Goal: Contribute content: Contribute content

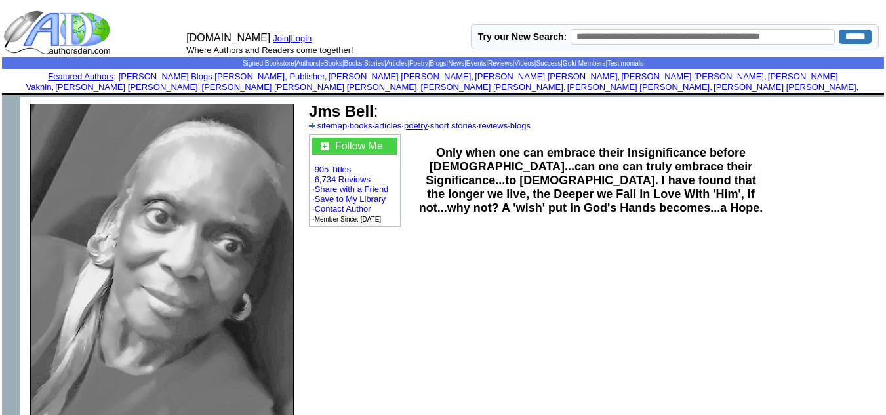
click at [428, 121] on link "poetry" at bounding box center [416, 126] width 24 height 10
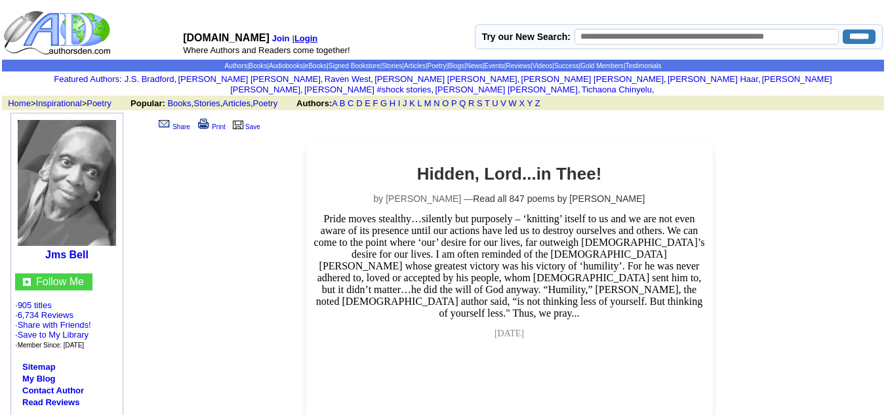
click at [308, 37] on b "Login" at bounding box center [305, 38] width 23 height 10
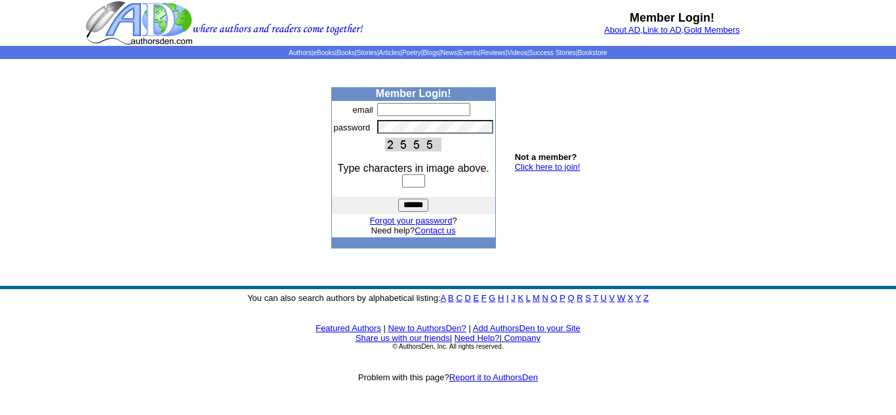
click at [396, 106] on input "text" at bounding box center [423, 109] width 93 height 13
type input "**********"
click at [411, 179] on input "text" at bounding box center [413, 180] width 23 height 13
type input "****"
click at [420, 205] on input "******" at bounding box center [413, 205] width 30 height 13
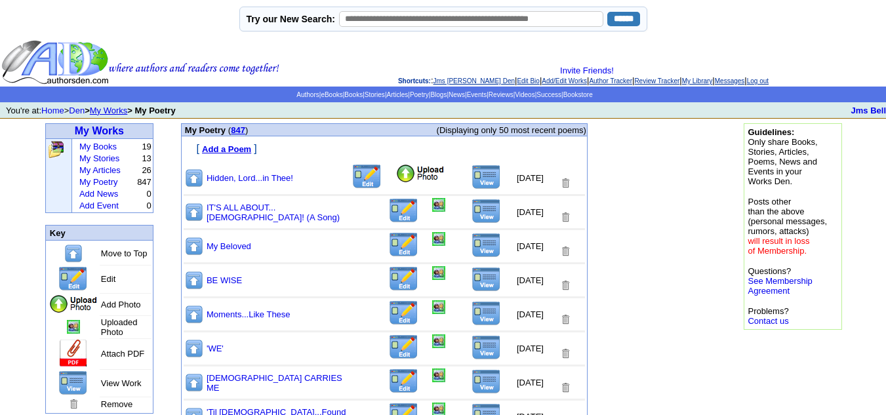
click at [352, 180] on img at bounding box center [367, 177] width 31 height 26
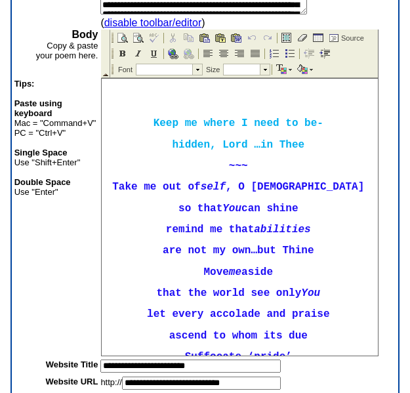
scroll to position [228, 0]
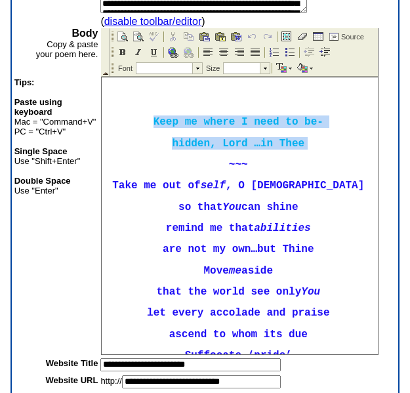
drag, startPoint x: 142, startPoint y: 121, endPoint x: 319, endPoint y: 138, distance: 178.6
click at [319, 138] on body "Keep me where I need to be- hidden, Lord …in Thee ~~~ Take me out of self , O G…" at bounding box center [240, 360] width 276 height 567
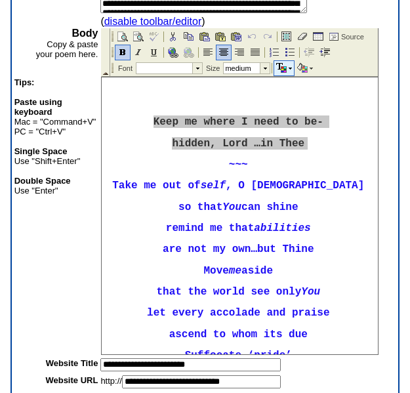
click at [289, 68] on img at bounding box center [290, 69] width 3 height 2
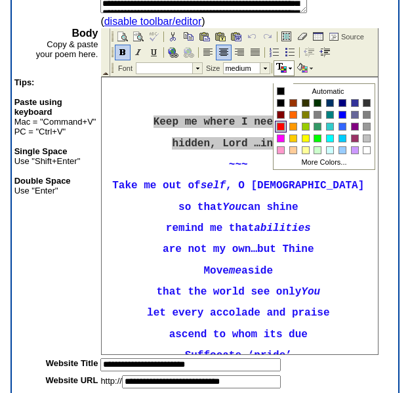
click at [281, 127] on div at bounding box center [280, 126] width 7 height 7
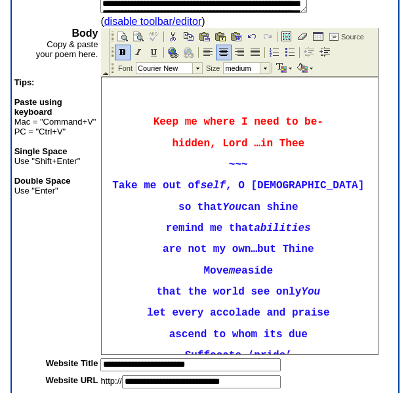
click at [321, 170] on p "~~~" at bounding box center [240, 164] width 270 height 12
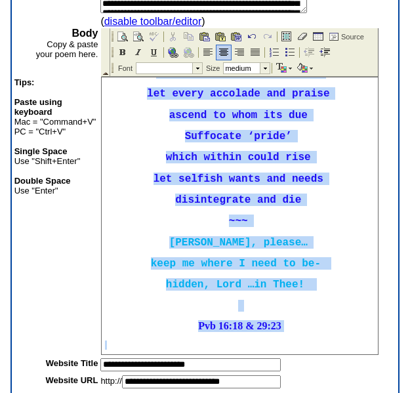
scroll to position [229, 0]
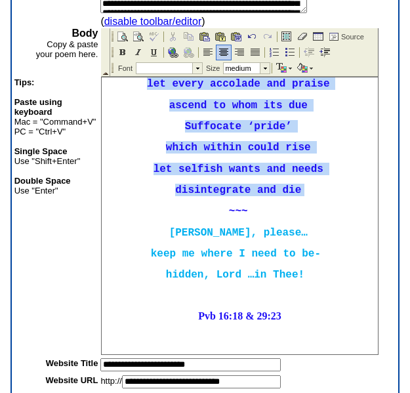
drag, startPoint x: 149, startPoint y: 184, endPoint x: 348, endPoint y: 189, distance: 198.8
click at [348, 189] on body "Keep me where I need to be- hidden, Lord …in Thee ~~~ Take me out of self , O G…" at bounding box center [240, 131] width 276 height 567
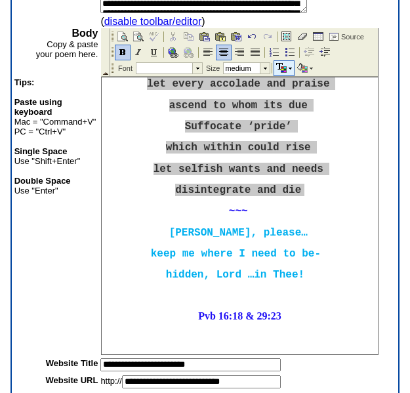
click at [290, 66] on td at bounding box center [290, 68] width 3 height 14
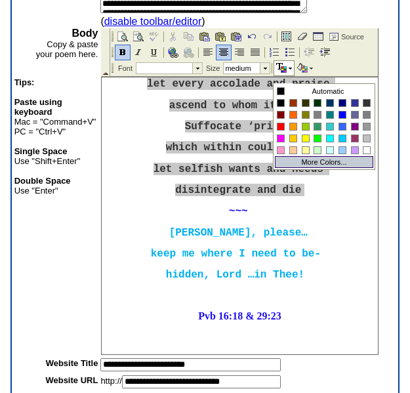
click at [323, 162] on td "More Colors..." at bounding box center [324, 162] width 94 height 8
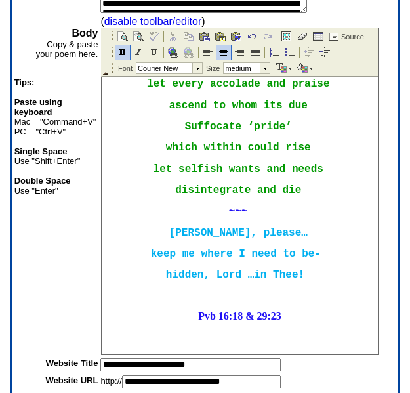
click at [324, 228] on p "Jesus, please…" at bounding box center [240, 232] width 270 height 12
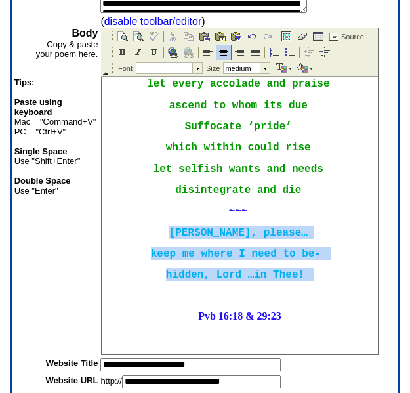
drag, startPoint x: 177, startPoint y: 228, endPoint x: 338, endPoint y: 270, distance: 166.7
click at [338, 270] on body "Keep me where I need to be- hidden, Lord …in Thee ~~~ Take me out of self , O G…" at bounding box center [240, 131] width 276 height 567
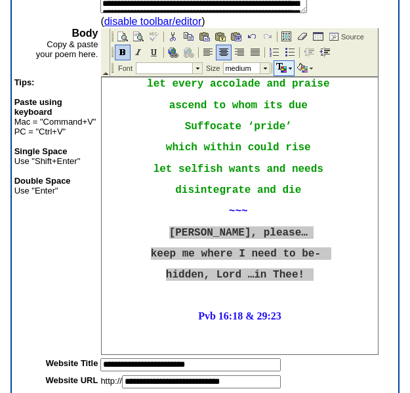
click at [289, 68] on img at bounding box center [290, 69] width 3 height 2
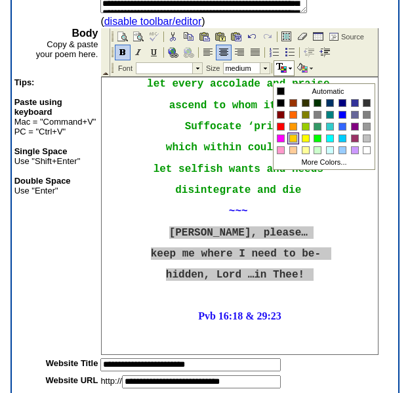
click at [293, 139] on div at bounding box center [293, 138] width 7 height 7
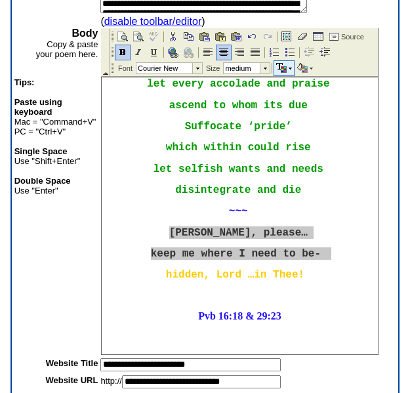
click at [289, 68] on img at bounding box center [290, 69] width 3 height 2
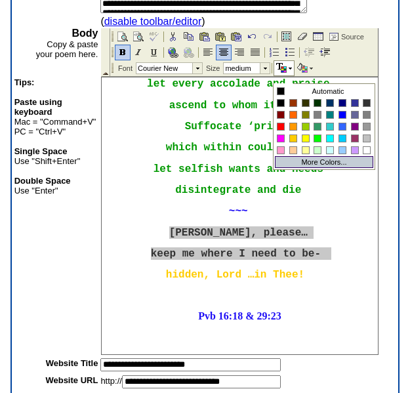
click at [314, 163] on td "More Colors..." at bounding box center [324, 162] width 94 height 8
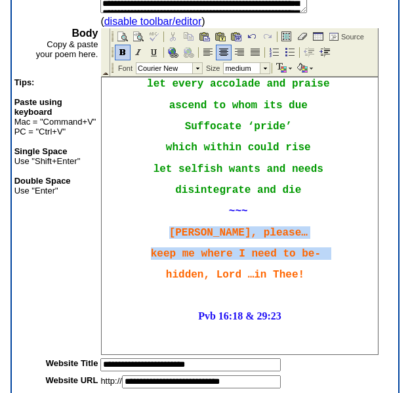
click at [336, 226] on p "Jesus, please…" at bounding box center [240, 232] width 270 height 12
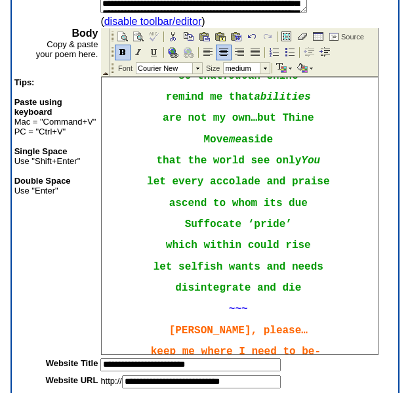
scroll to position [0, 0]
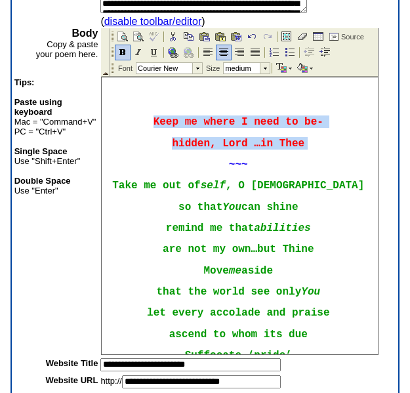
drag, startPoint x: 143, startPoint y: 120, endPoint x: 325, endPoint y: 130, distance: 182.6
click at [325, 130] on body "Keep me where I need to be- hidden, Lord …in Thee ~~~ Take me out of self , O G…" at bounding box center [240, 360] width 276 height 567
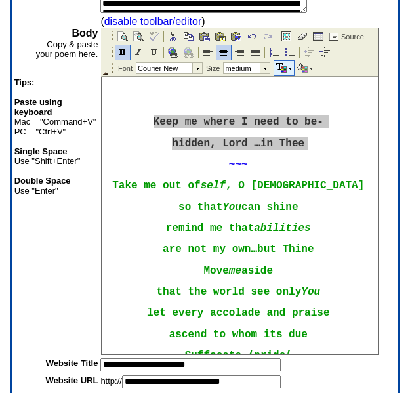
click at [289, 69] on img at bounding box center [290, 69] width 3 height 2
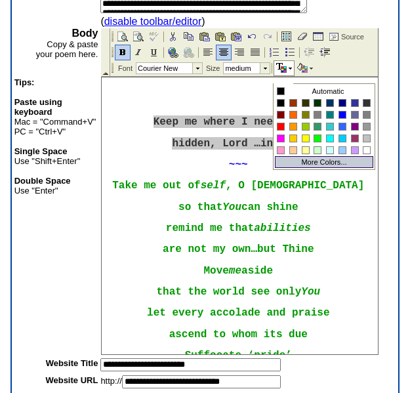
click at [319, 162] on td "More Colors..." at bounding box center [324, 162] width 94 height 8
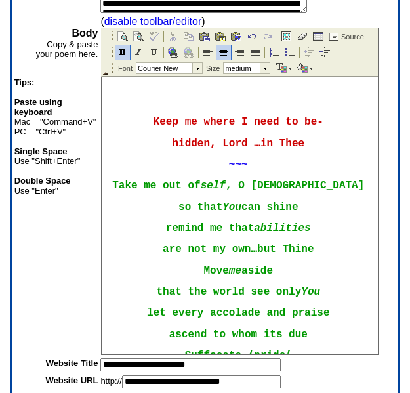
click at [334, 176] on body "Keep me where I need to be- hidden, Lord …in Thee ~~~ Take me out of self , O G…" at bounding box center [240, 360] width 276 height 567
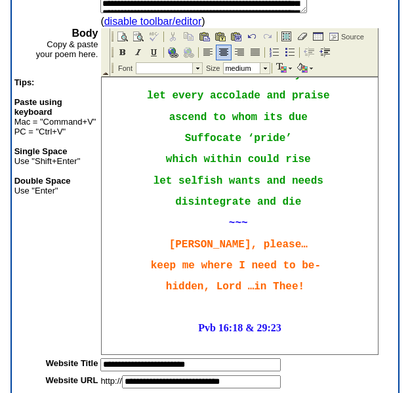
scroll to position [291, 0]
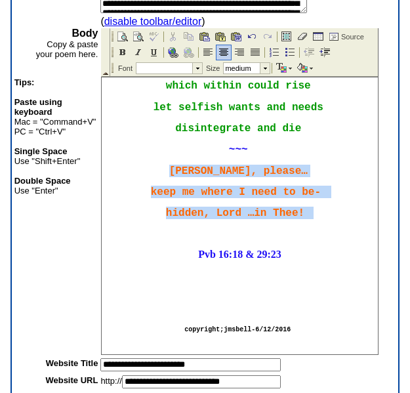
drag, startPoint x: 187, startPoint y: 171, endPoint x: 312, endPoint y: 207, distance: 130.4
click at [312, 207] on body "Keep me where I need to be- hidden, Lord …in Thee ~~~ Take me out of self , O G…" at bounding box center [240, 70] width 276 height 567
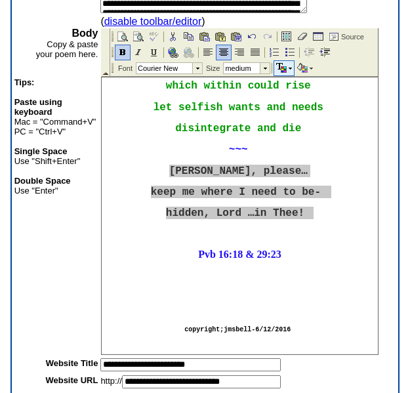
click at [289, 70] on td at bounding box center [290, 68] width 3 height 14
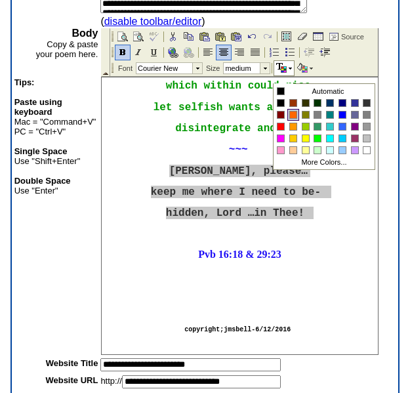
click at [294, 116] on div at bounding box center [293, 114] width 7 height 7
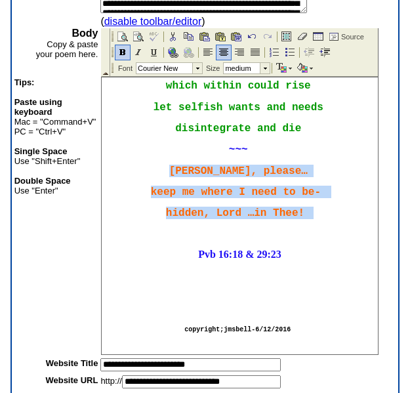
click at [321, 160] on body "Keep me where I need to be- hidden, Lord …in Thee ~~~ Take me out of self , O G…" at bounding box center [240, 70] width 276 height 567
drag, startPoint x: 186, startPoint y: 171, endPoint x: 327, endPoint y: 208, distance: 145.7
click at [327, 208] on body "Keep me where I need to be- hidden, Lord …in Thee ~~~ Take me out of self , O G…" at bounding box center [240, 70] width 276 height 567
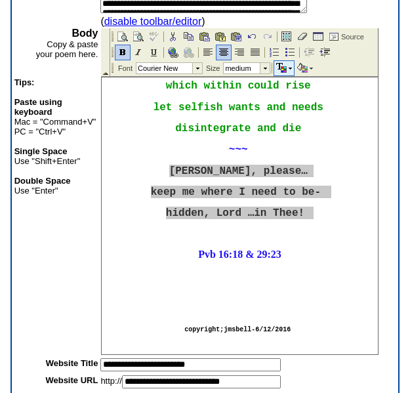
drag, startPoint x: 289, startPoint y: 68, endPoint x: 121, endPoint y: 45, distance: 170.2
click at [289, 68] on img at bounding box center [290, 69] width 3 height 2
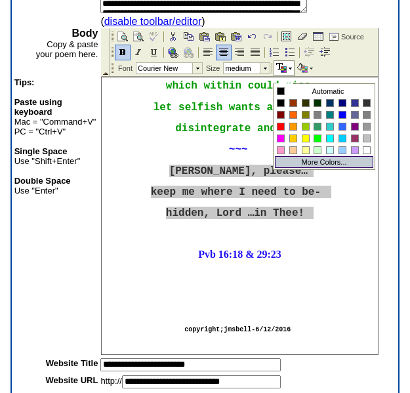
click at [314, 161] on td "More Colors..." at bounding box center [324, 162] width 94 height 8
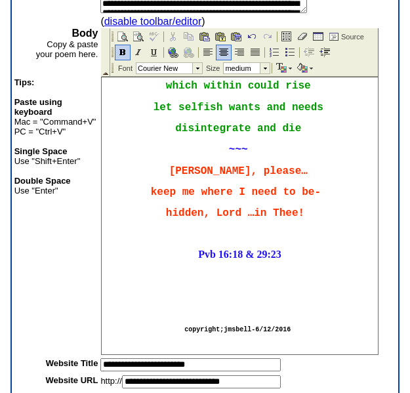
click at [327, 239] on p at bounding box center [240, 234] width 270 height 12
drag, startPoint x: 190, startPoint y: 254, endPoint x: 291, endPoint y: 258, distance: 100.5
click at [291, 258] on p "Pvb 16:18 & 29:23" at bounding box center [240, 255] width 270 height 12
click at [289, 68] on img at bounding box center [290, 69] width 3 height 2
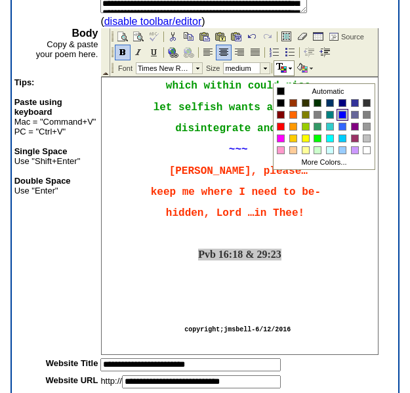
click at [344, 115] on div at bounding box center [342, 114] width 7 height 7
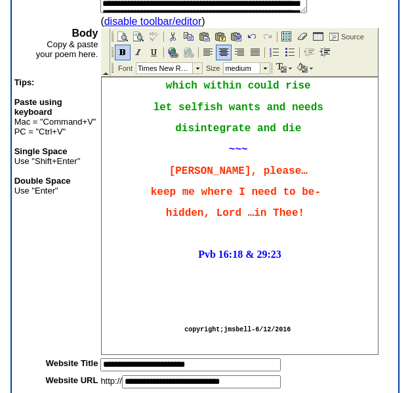
click at [308, 268] on body "Keep me where I need to be- hidden, Lord …in Thee ~~~ Take me out of self , O G…" at bounding box center [240, 70] width 276 height 567
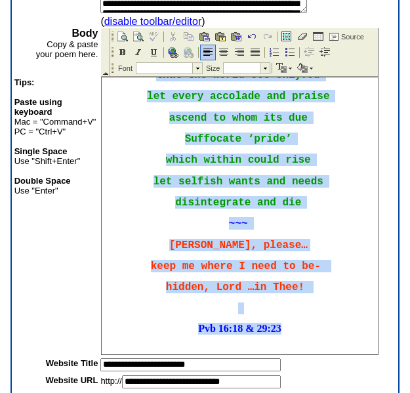
scroll to position [0, 0]
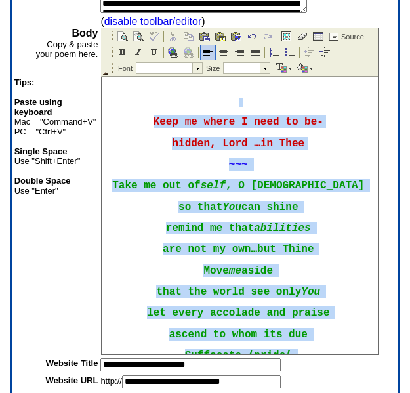
drag, startPoint x: 287, startPoint y: 258, endPoint x: 118, endPoint y: 123, distance: 216.9
click at [116, 77] on html "Keep me where I need to be- hidden, Lord …in Thee ~~~ Take me out of self , O G…" at bounding box center [240, 360] width 276 height 567
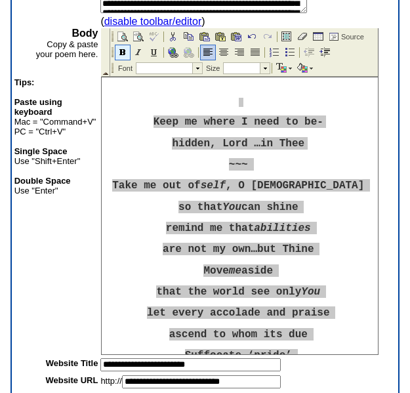
click at [121, 52] on img at bounding box center [122, 52] width 10 height 10
click at [119, 49] on img at bounding box center [122, 52] width 10 height 10
click at [122, 51] on img at bounding box center [122, 52] width 10 height 10
click at [198, 70] on td at bounding box center [197, 68] width 10 height 10
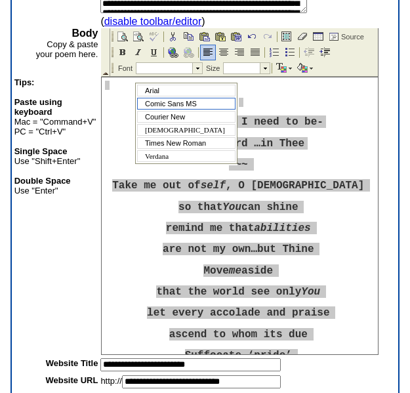
click at [163, 102] on span "Comic Sans MS" at bounding box center [171, 104] width 52 height 8
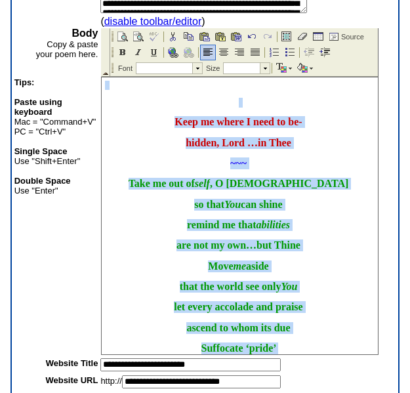
click at [134, 119] on p "Keep me where I need to be-" at bounding box center [240, 122] width 270 height 12
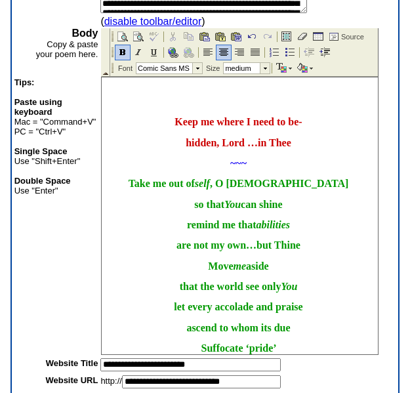
click at [240, 85] on p at bounding box center [240, 85] width 270 height 9
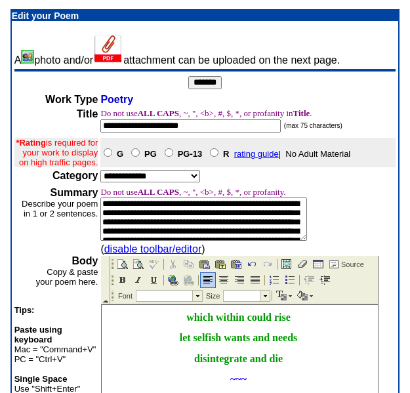
click at [208, 83] on input "*******" at bounding box center [204, 82] width 33 height 13
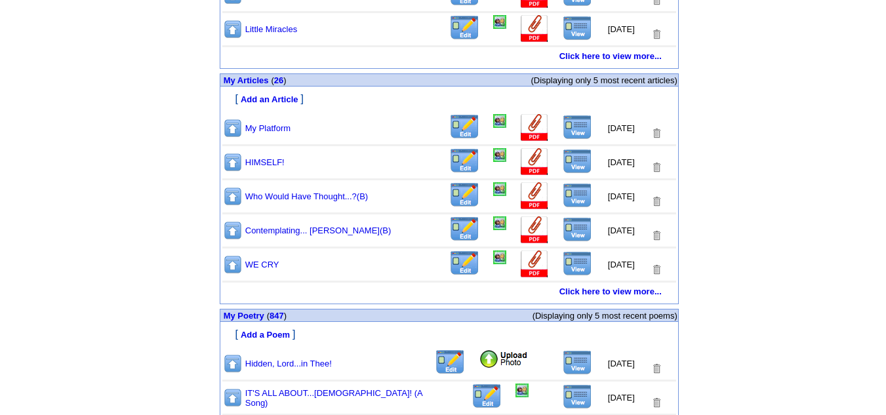
scroll to position [685, 0]
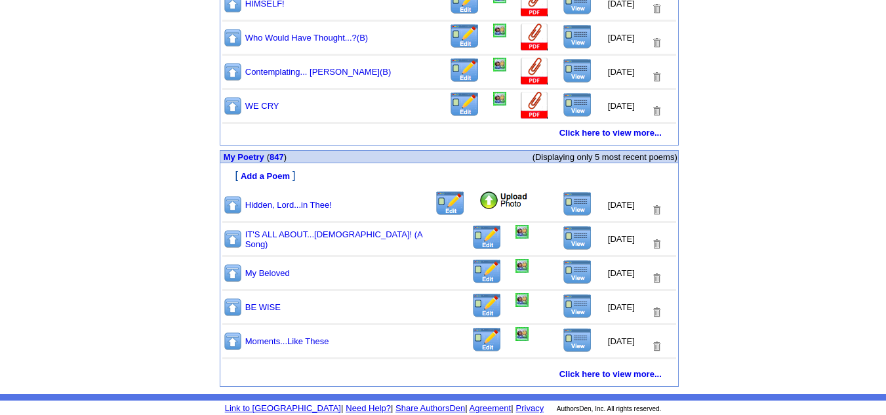
click at [569, 201] on img at bounding box center [578, 204] width 30 height 25
click at [437, 207] on img at bounding box center [450, 204] width 31 height 26
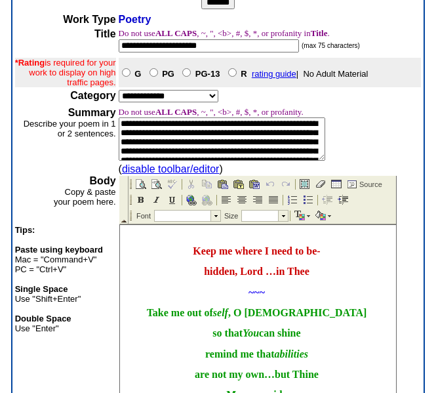
scroll to position [197, 0]
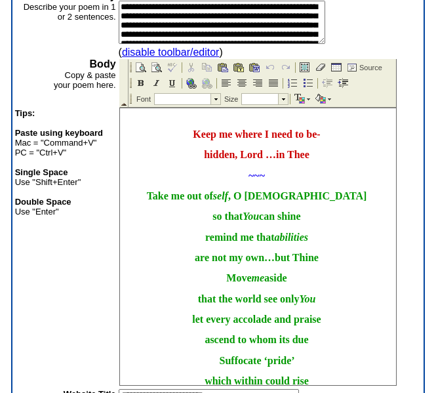
click at [257, 116] on p at bounding box center [258, 115] width 270 height 9
click at [243, 83] on img at bounding box center [241, 83] width 10 height 10
click at [253, 113] on p at bounding box center [258, 115] width 270 height 9
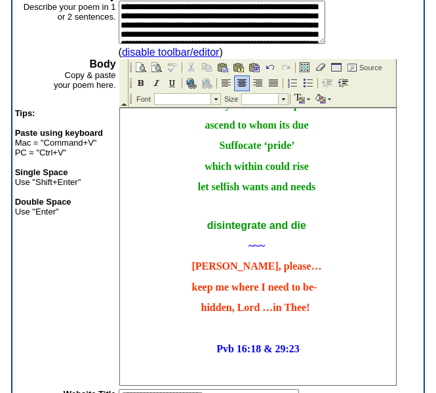
click at [318, 192] on span "let selfish wants and needs" at bounding box center [257, 186] width 121 height 11
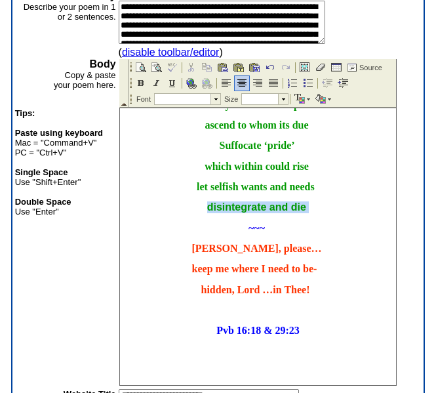
drag, startPoint x: 198, startPoint y: 256, endPoint x: 323, endPoint y: 254, distance: 125.3
click at [323, 213] on p "disintegrate and die" at bounding box center [258, 207] width 270 height 12
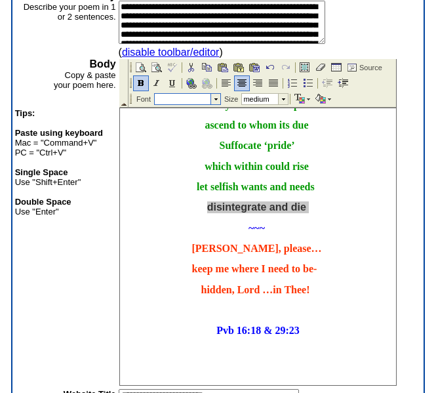
click at [216, 98] on td at bounding box center [215, 99] width 10 height 10
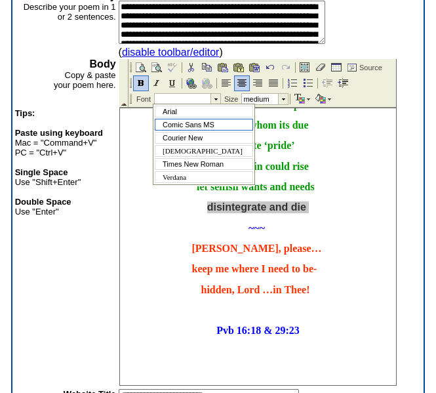
click at [190, 125] on span "Comic Sans MS" at bounding box center [189, 125] width 52 height 8
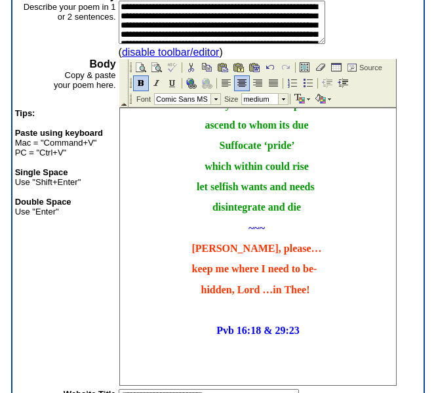
click at [340, 213] on p "disintegrate and die" at bounding box center [258, 207] width 270 height 12
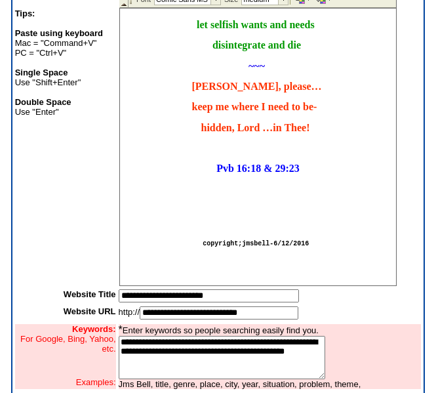
scroll to position [323, 0]
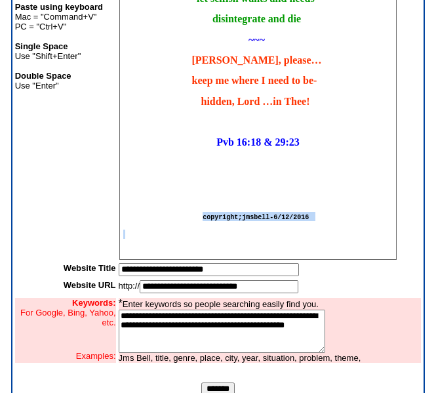
drag, startPoint x: 191, startPoint y: 218, endPoint x: 365, endPoint y: 226, distance: 174.6
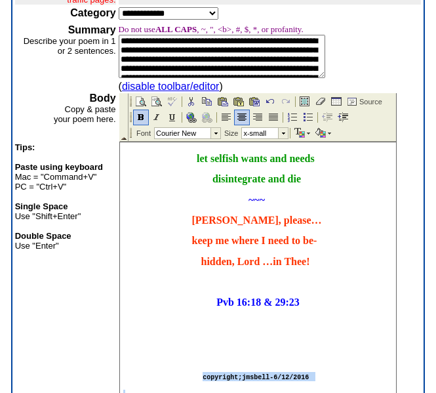
scroll to position [152, 0]
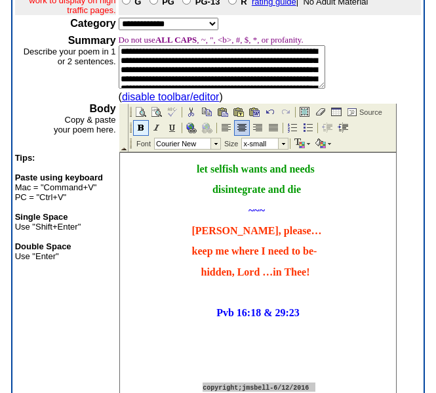
click at [141, 127] on img at bounding box center [140, 128] width 10 height 10
click at [281, 143] on td at bounding box center [282, 143] width 10 height 10
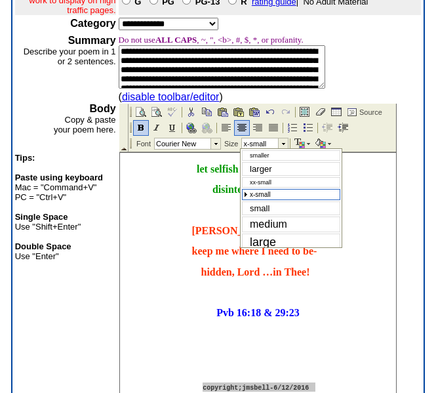
click at [262, 195] on span "x-small" at bounding box center [260, 194] width 21 height 7
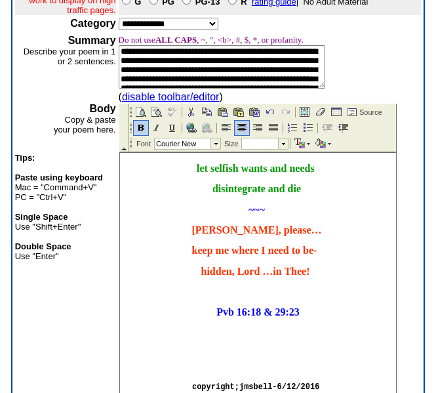
click at [352, 272] on body "Keep me where I need to be- hidden, Lord …in Thee ~~~ Take me out of self , O G…" at bounding box center [257, 161] width 276 height 536
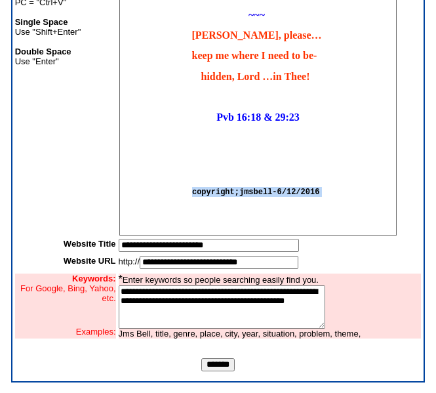
drag, startPoint x: 315, startPoint y: 192, endPoint x: 185, endPoint y: 188, distance: 130.6
click at [185, 188] on p "copyright;jmsbell-6/12/2016" at bounding box center [258, 192] width 270 height 10
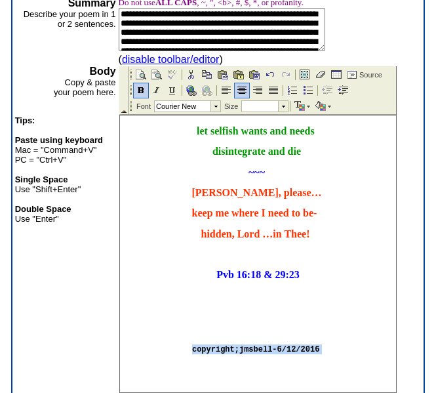
scroll to position [188, 0]
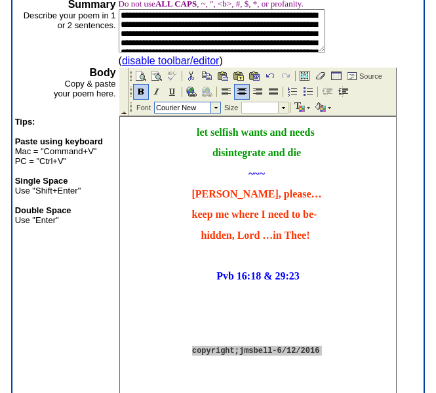
click at [185, 106] on label "Courier New" at bounding box center [175, 108] width 40 height 8
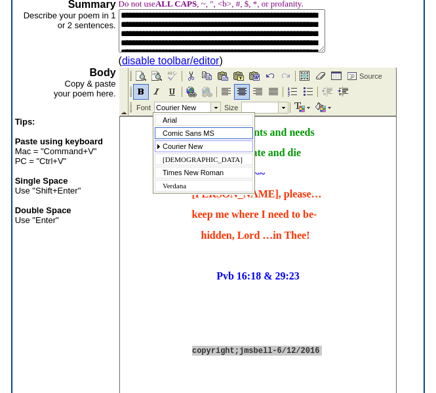
click at [180, 133] on span "Comic Sans MS" at bounding box center [189, 133] width 52 height 8
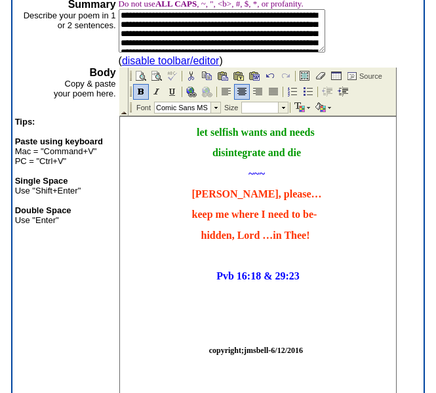
click at [347, 188] on p "Jesus, please…" at bounding box center [258, 194] width 270 height 12
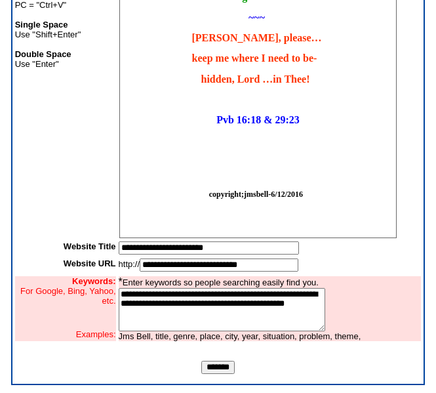
scroll to position [347, 0]
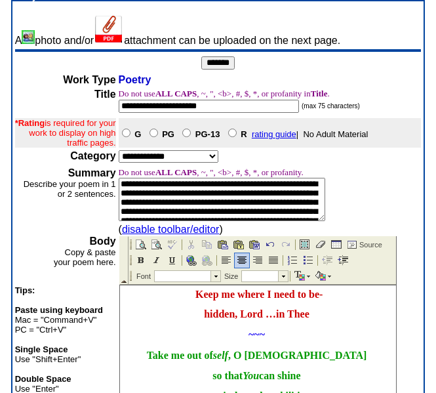
scroll to position [0, 0]
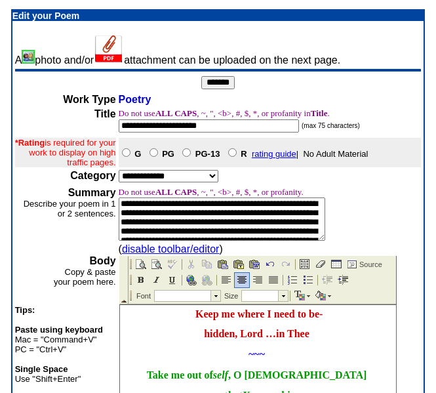
click at [220, 82] on input "*******" at bounding box center [217, 82] width 33 height 13
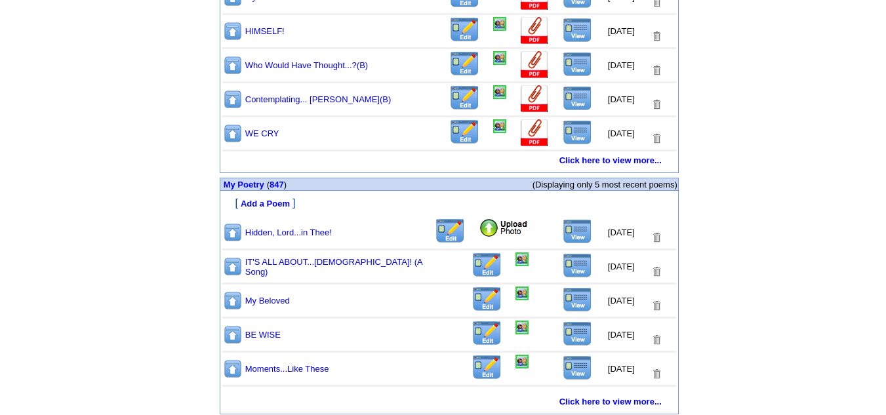
scroll to position [685, 0]
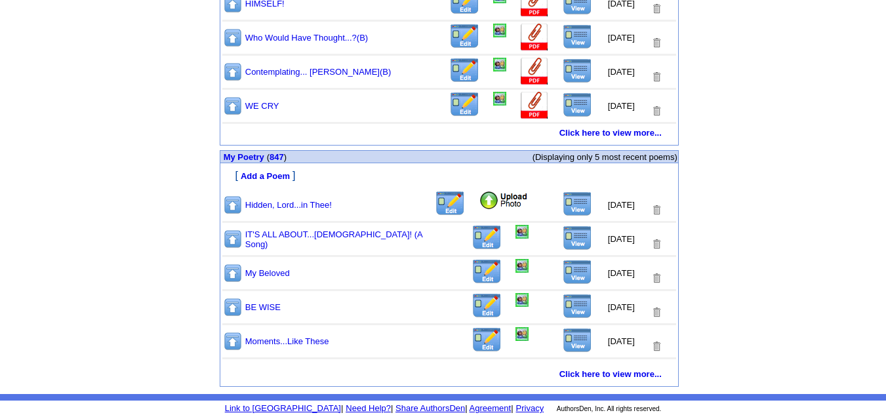
click at [565, 200] on img at bounding box center [578, 204] width 30 height 25
click at [443, 209] on img at bounding box center [450, 204] width 31 height 26
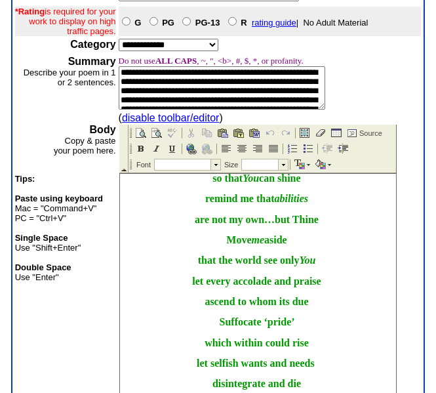
scroll to position [197, 0]
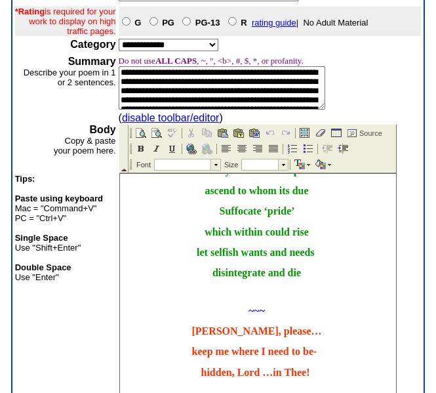
click at [301, 278] on span "disintegrate and die" at bounding box center [257, 272] width 91 height 11
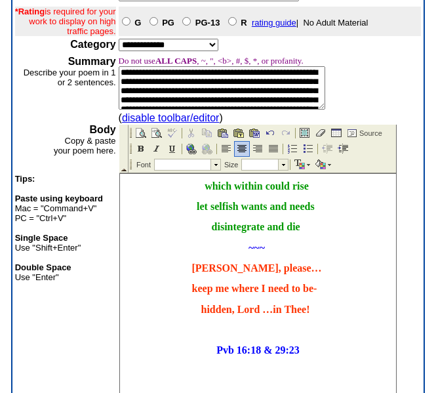
scroll to position [312, 0]
click at [262, 242] on span "~~~" at bounding box center [257, 247] width 19 height 11
click at [254, 242] on span "~~~" at bounding box center [256, 247] width 16 height 11
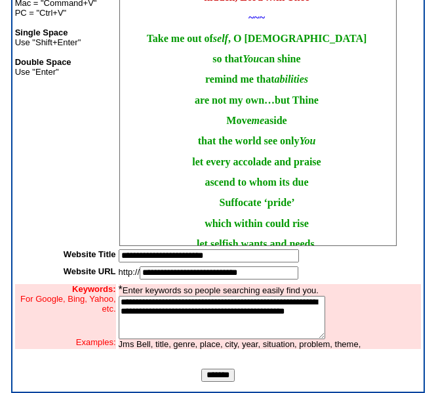
scroll to position [347, 0]
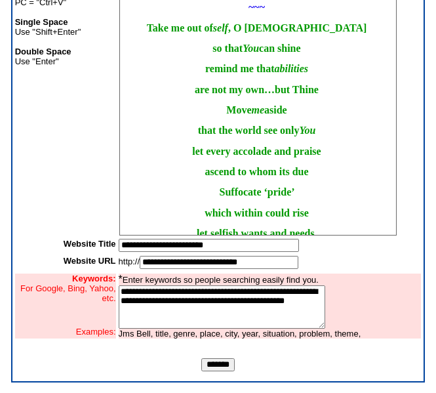
click at [223, 367] on input "*******" at bounding box center [217, 364] width 33 height 13
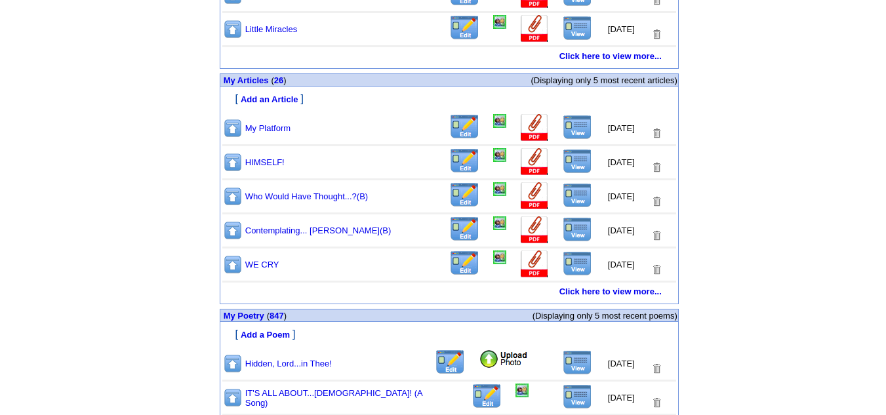
scroll to position [685, 0]
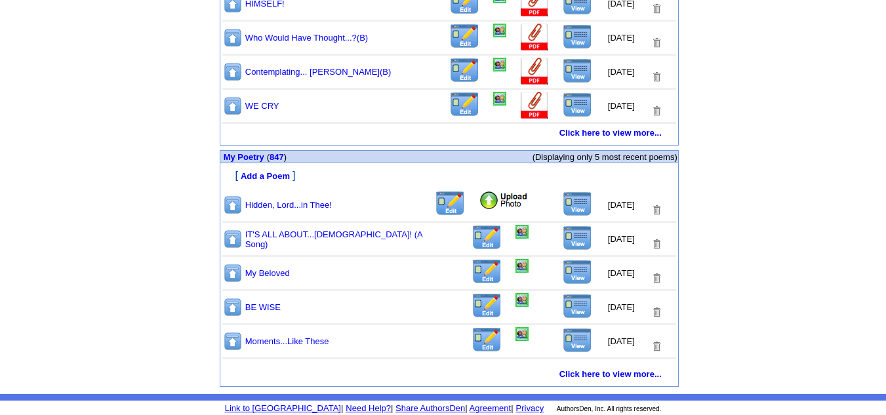
click at [566, 207] on img at bounding box center [578, 204] width 30 height 25
click at [441, 207] on img at bounding box center [450, 204] width 31 height 26
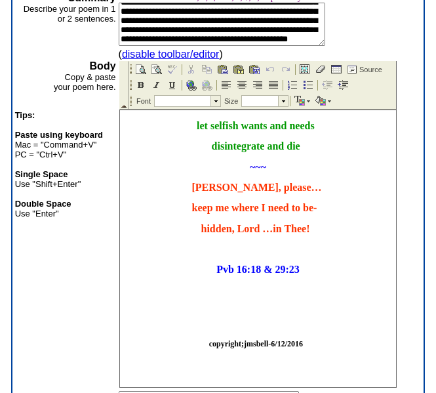
scroll to position [329, 0]
drag, startPoint x: 310, startPoint y: 346, endPoint x: 185, endPoint y: 342, distance: 125.4
click at [185, 344] on p "copyright;jmsbell-6/12/2016" at bounding box center [258, 344] width 270 height 10
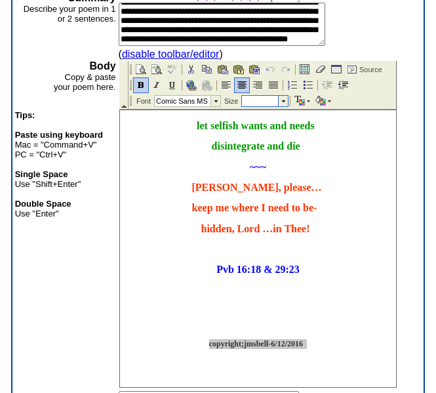
click at [281, 99] on td at bounding box center [282, 101] width 10 height 10
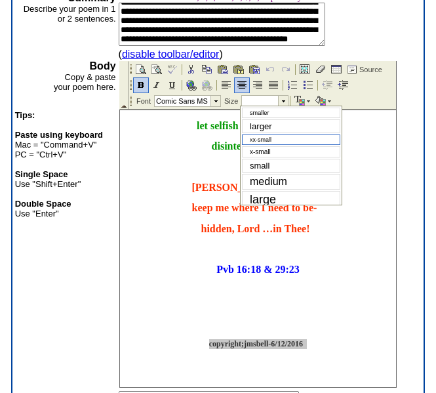
click at [262, 138] on span "xx-small" at bounding box center [261, 139] width 22 height 7
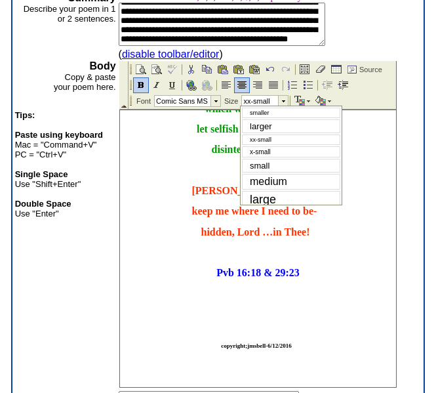
scroll to position [327, 0]
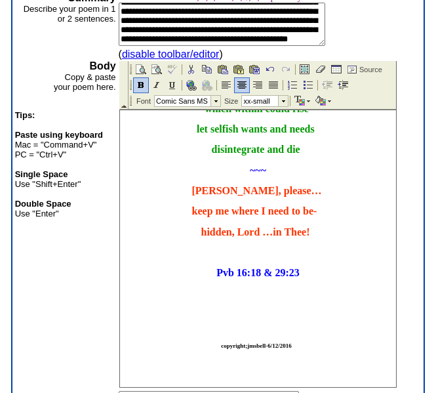
click at [325, 312] on p at bounding box center [258, 309] width 270 height 9
drag, startPoint x: 392, startPoint y: 296, endPoint x: 319, endPoint y: 437, distance: 159.0
click at [127, 375] on body "Keep me where I need to be- hidden, Lord …in Thee ~~~ Take me out of self , O G…" at bounding box center [257, 120] width 276 height 533
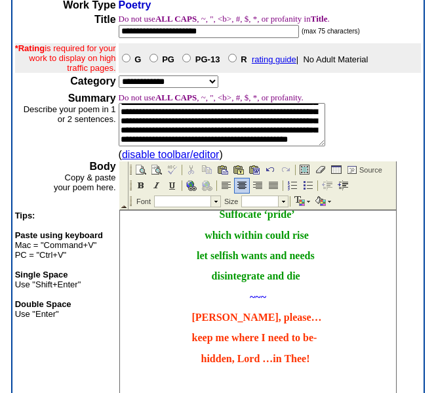
scroll to position [0, 0]
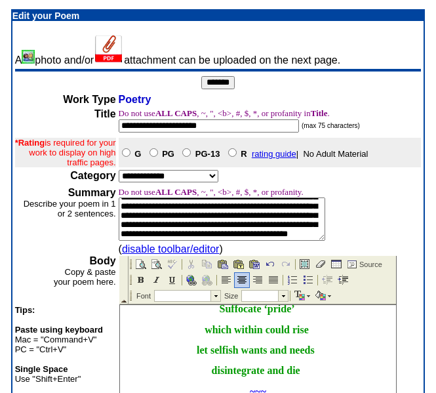
click at [217, 80] on input "*******" at bounding box center [217, 82] width 33 height 13
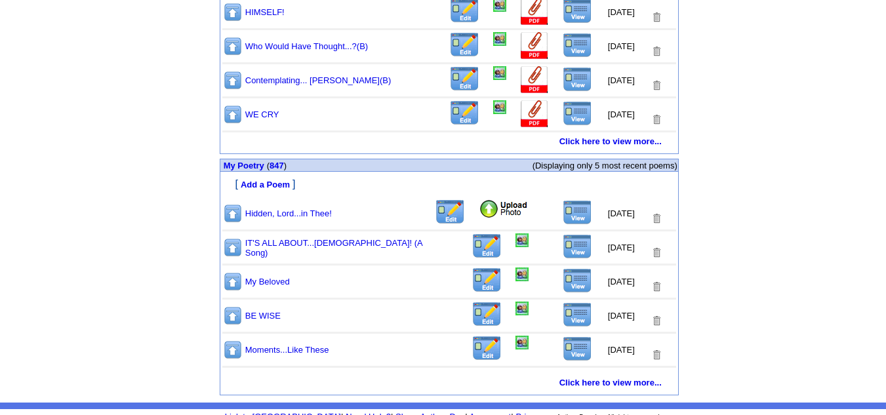
scroll to position [685, 0]
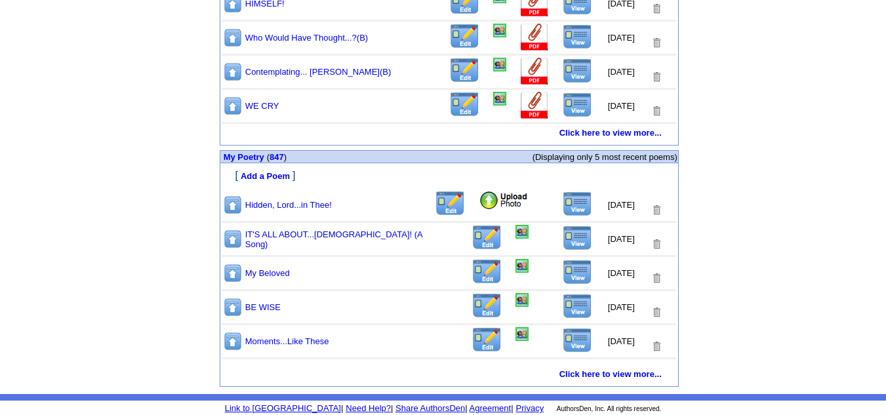
click at [568, 204] on img at bounding box center [578, 204] width 30 height 25
click at [480, 199] on img at bounding box center [504, 201] width 50 height 20
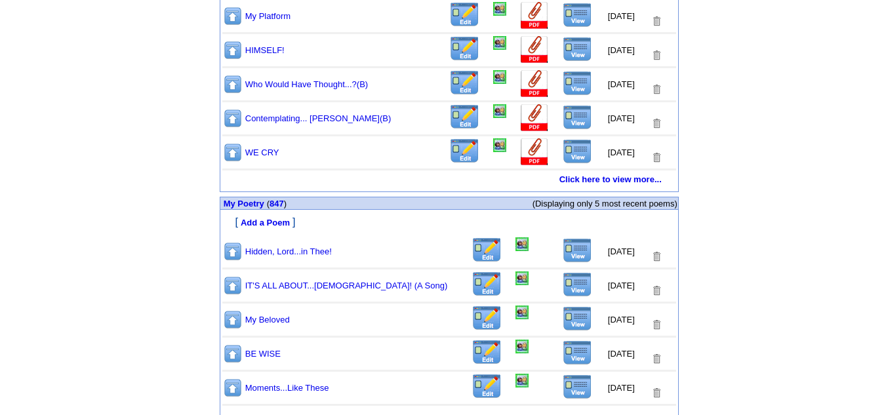
scroll to position [685, 0]
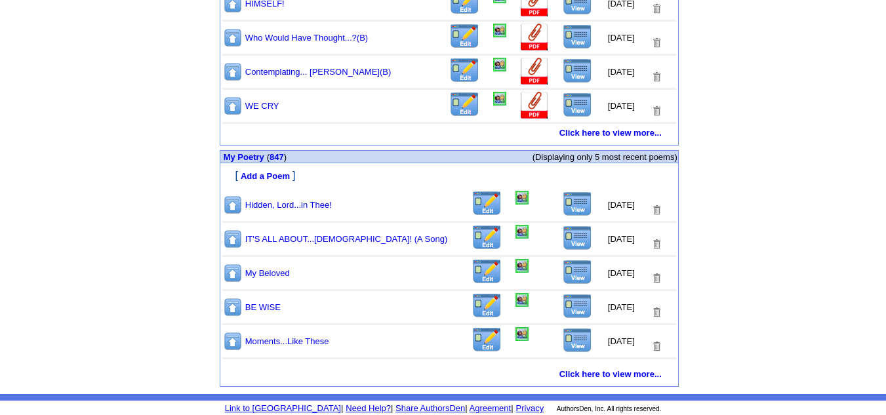
click at [566, 209] on img at bounding box center [578, 204] width 30 height 25
click at [516, 199] on img at bounding box center [522, 198] width 13 height 14
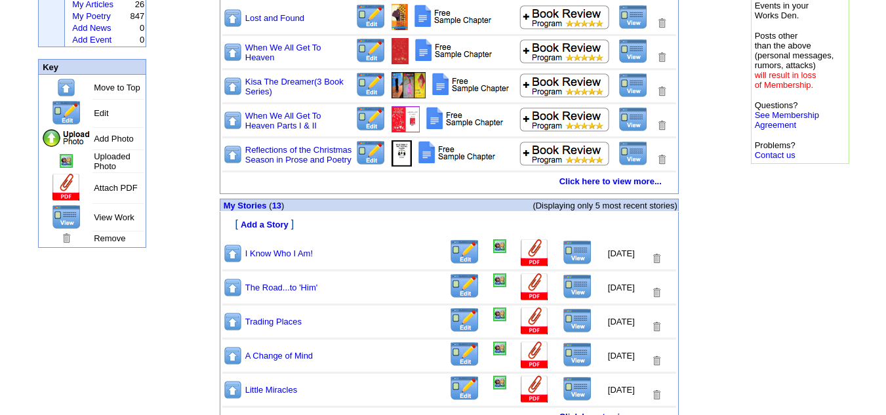
scroll to position [66, 0]
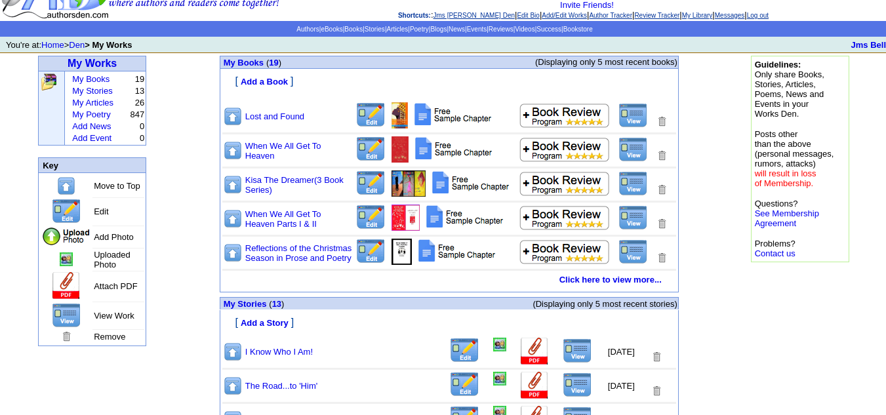
click at [768, 17] on link "Log out" at bounding box center [758, 15] width 22 height 7
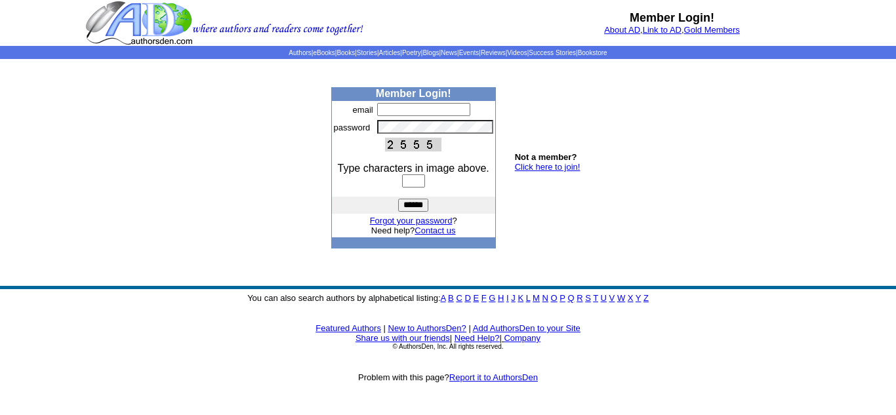
click at [394, 108] on input "text" at bounding box center [423, 109] width 93 height 13
type input "**********"
click at [407, 179] on input "text" at bounding box center [413, 180] width 23 height 13
type input "****"
click at [414, 205] on input "******" at bounding box center [413, 205] width 30 height 13
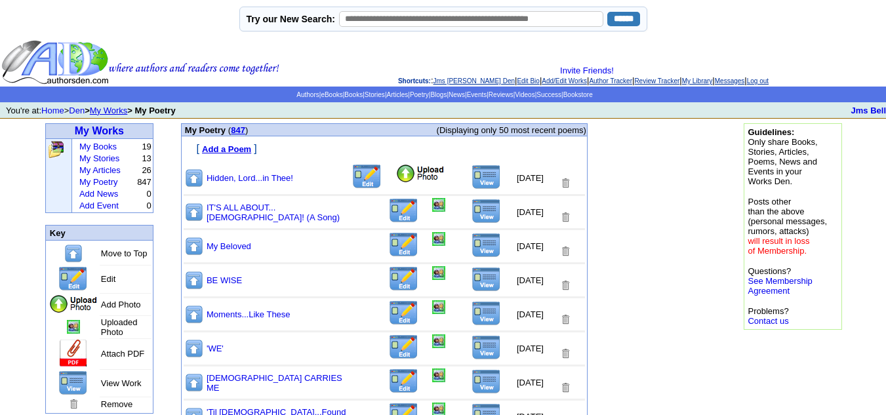
click at [395, 175] on img at bounding box center [420, 174] width 50 height 20
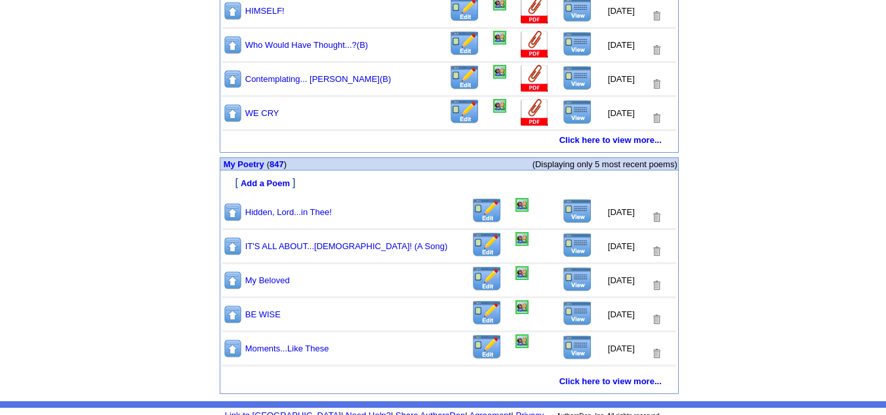
scroll to position [685, 0]
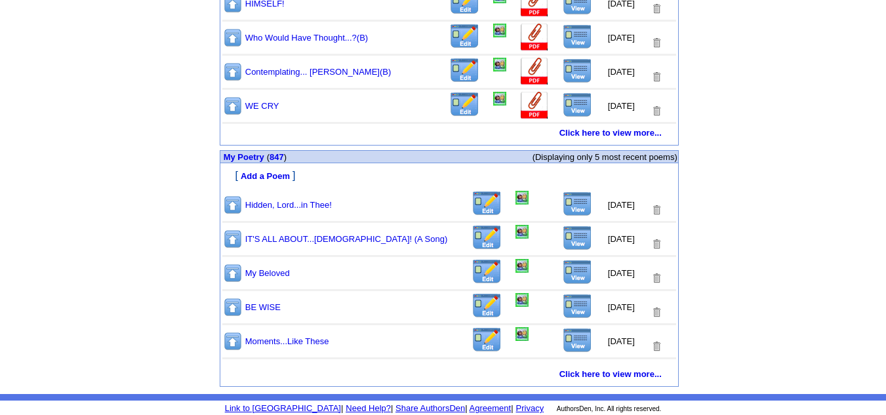
click at [569, 203] on img at bounding box center [578, 204] width 30 height 25
click at [516, 197] on img at bounding box center [522, 198] width 13 height 14
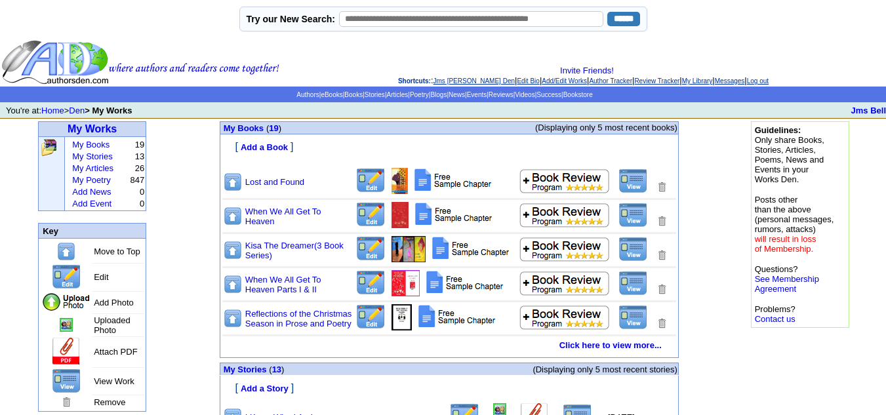
click at [769, 81] on link "Log out" at bounding box center [758, 80] width 22 height 7
